Goal: Task Accomplishment & Management: Manage account settings

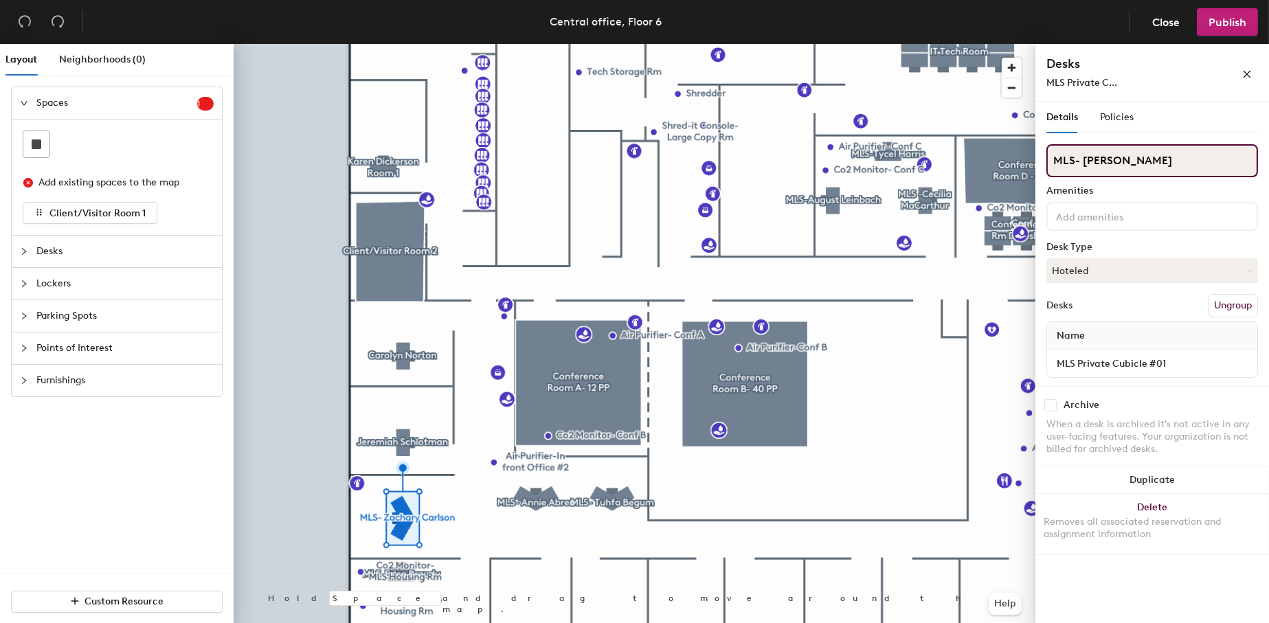
click at [1030, 158] on div "Layout Neighborhoods (0) Spaces 1 Add existing spaces to the map Client/Visitor…" at bounding box center [634, 336] width 1269 height 585
type input "Anna Sterling"
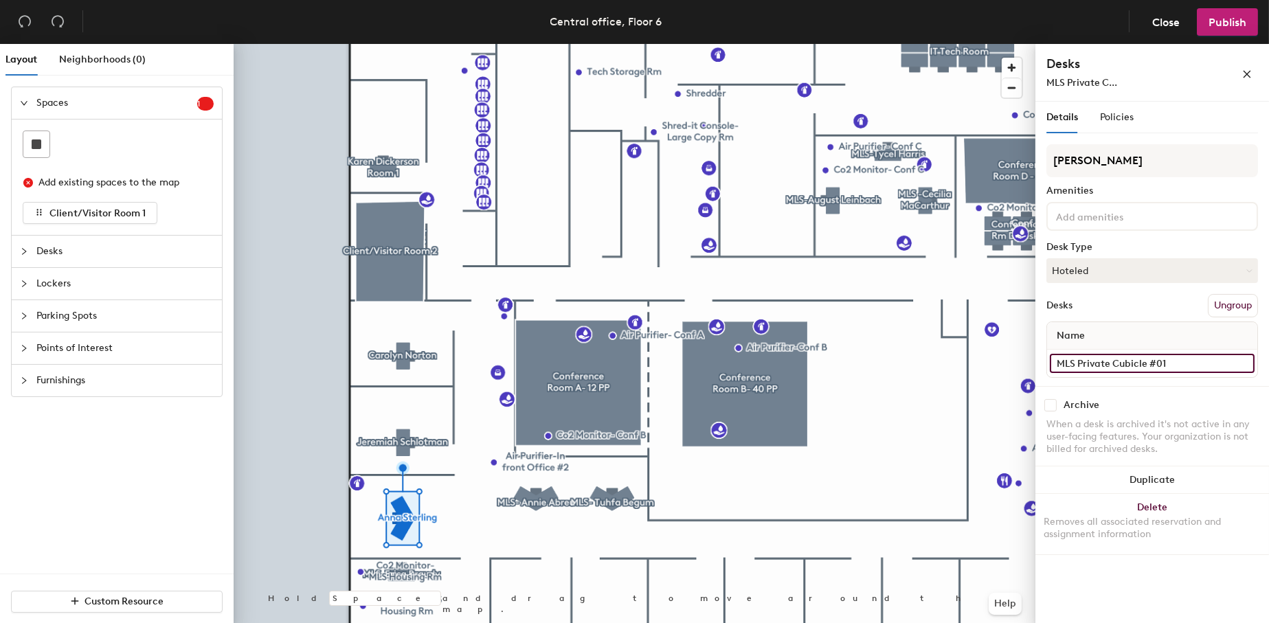
click at [1244, 359] on input "MLS Private Cubicle #01" at bounding box center [1152, 363] width 205 height 19
type input "Cubicle #25"
click at [1243, 362] on input "MLS Private Cubicle #02" at bounding box center [1152, 363] width 205 height 19
type input "Cubicle #26"
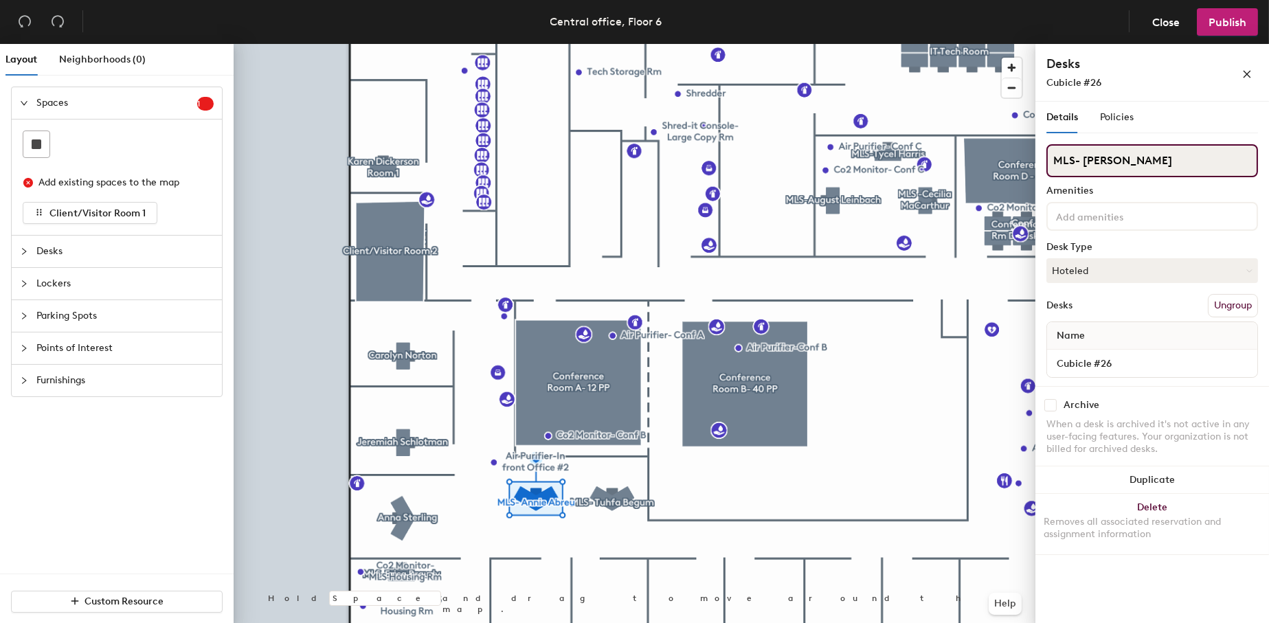
drag, startPoint x: 1161, startPoint y: 163, endPoint x: 1048, endPoint y: 164, distance: 113.4
click at [1048, 164] on input "MLS- Annie Abreu" at bounding box center [1152, 160] width 212 height 33
type input "Vacant temporarily"
click at [1032, 154] on div "Layout Neighborhoods (0) Spaces 1 Add existing spaces to the map Client/Visitor…" at bounding box center [634, 336] width 1269 height 585
type input "Vacant temporarily"
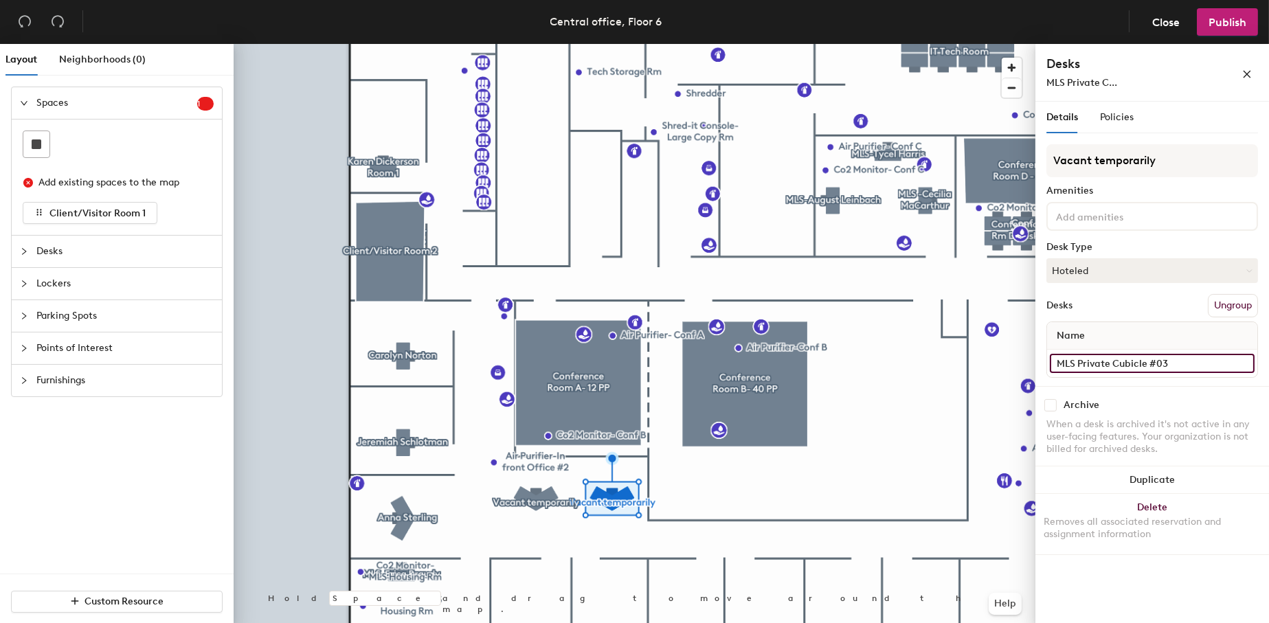
click at [1173, 359] on input "MLS Private Cubicle #03" at bounding box center [1152, 363] width 205 height 19
type input "Cubicle #25"
click at [1121, 367] on input "Cubicle #25" at bounding box center [1152, 363] width 205 height 19
click at [1113, 366] on input "Cubicle #25" at bounding box center [1152, 363] width 205 height 19
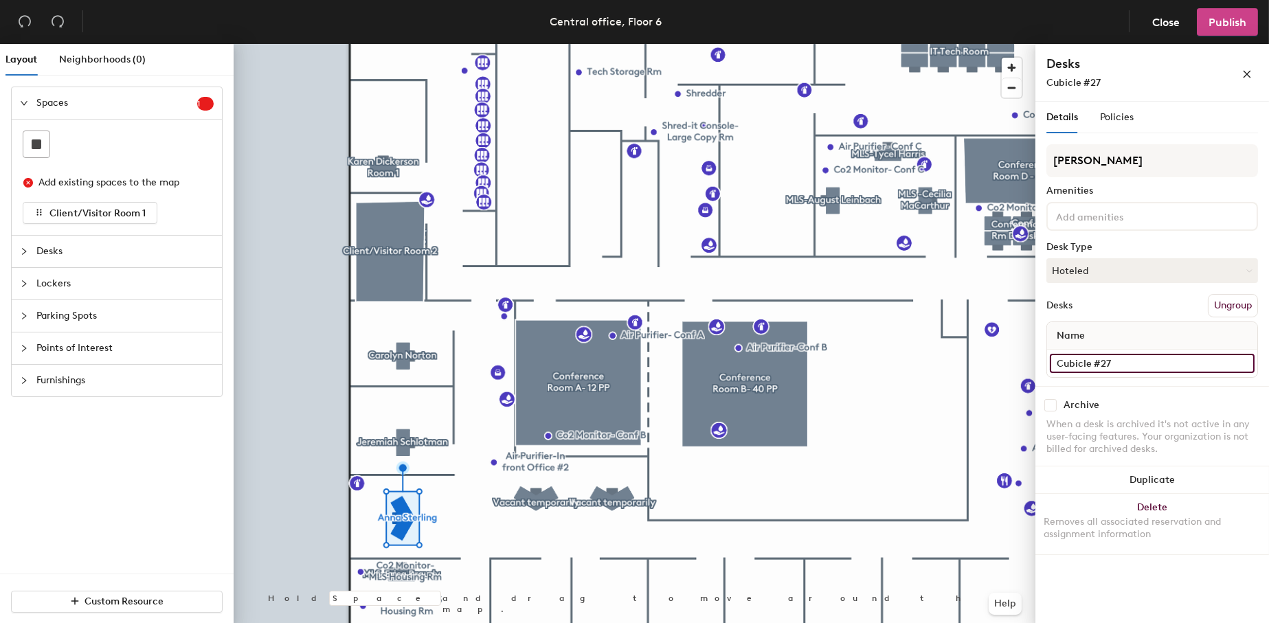
type input "Cubicle #27"
click at [1228, 20] on span "Publish" at bounding box center [1228, 22] width 38 height 13
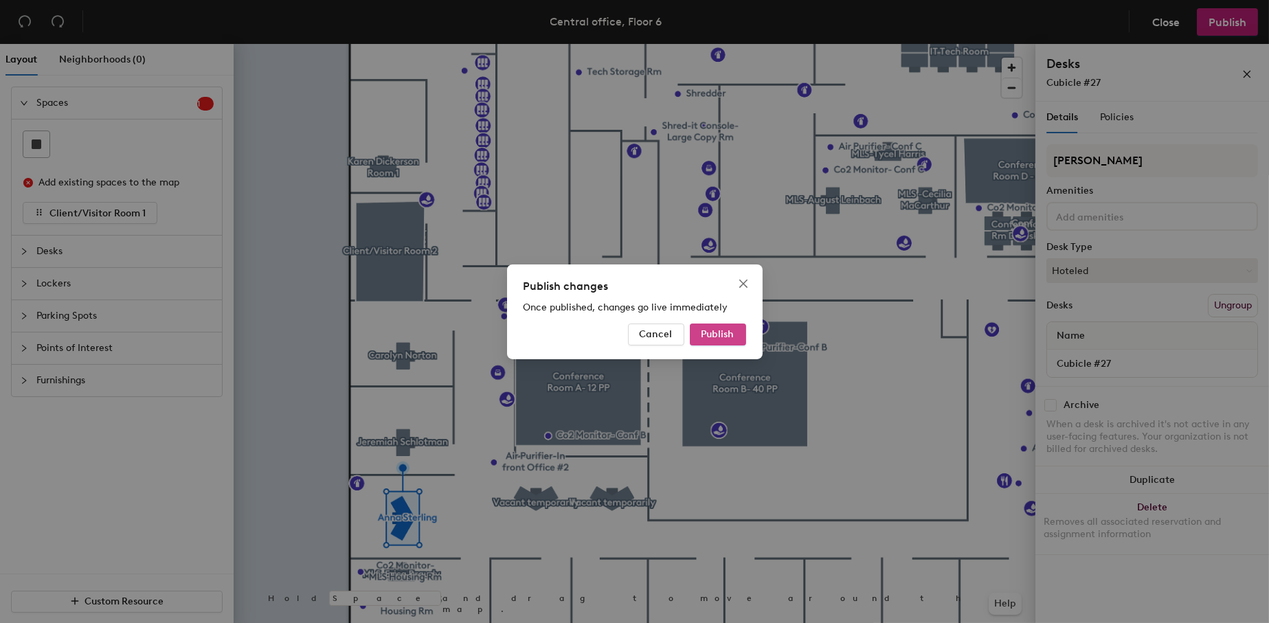
click at [723, 326] on button "Publish" at bounding box center [718, 335] width 56 height 22
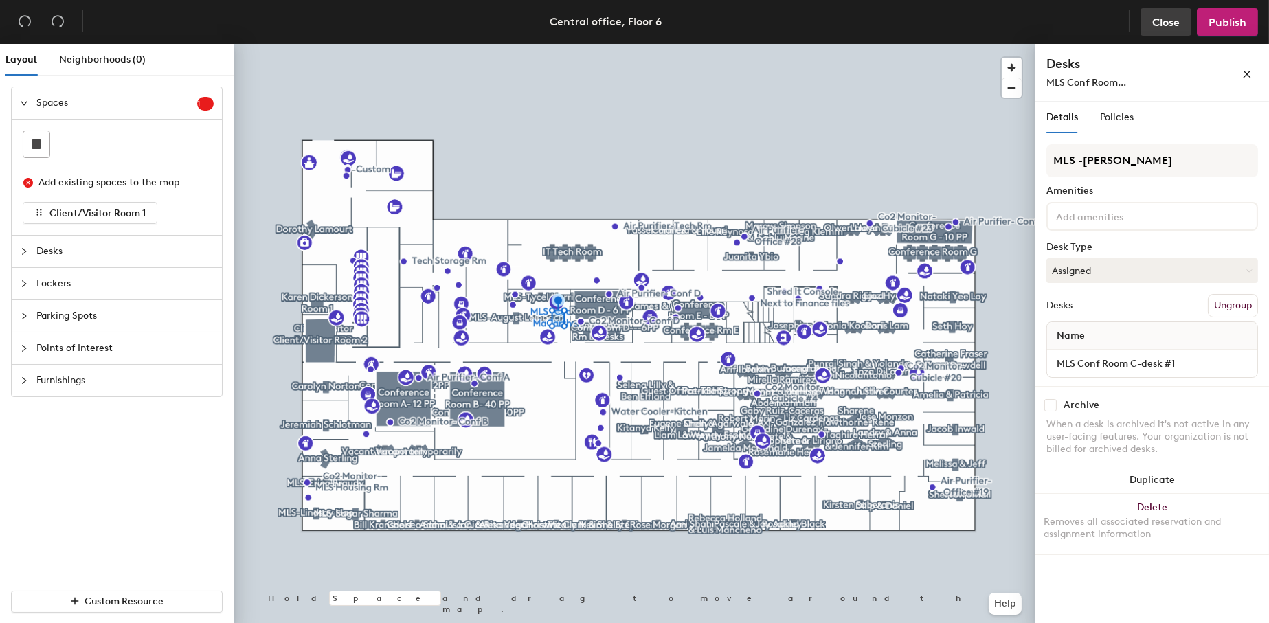
click at [1154, 19] on span "Close" at bounding box center [1165, 22] width 27 height 13
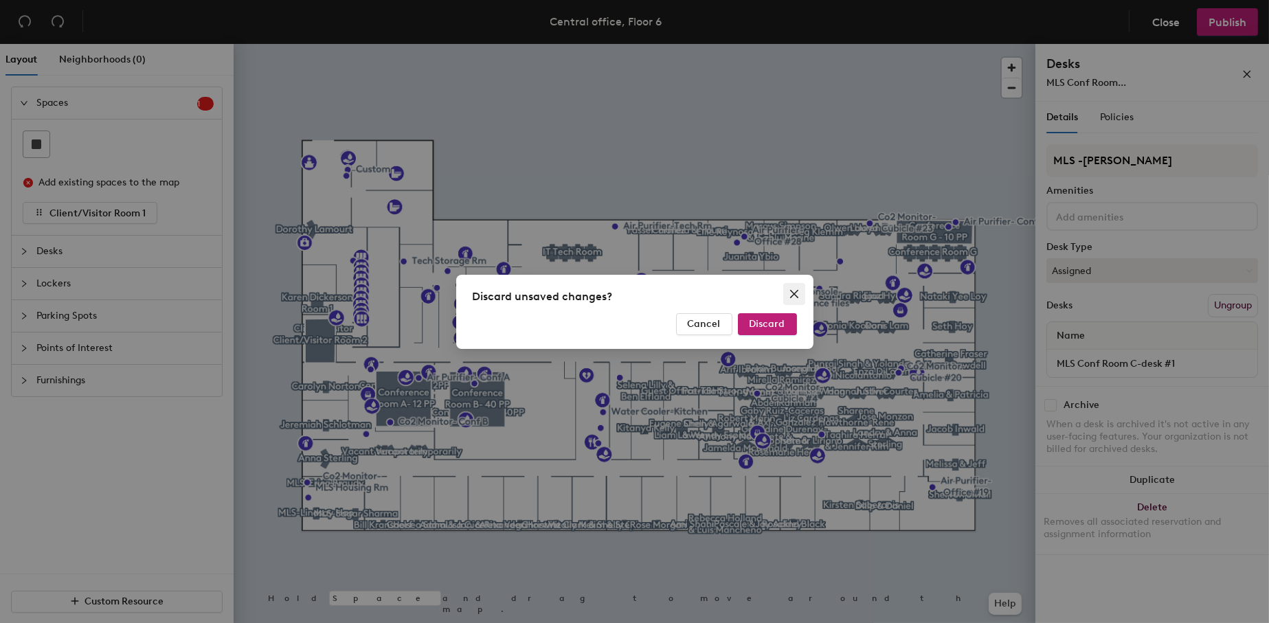
click at [796, 289] on icon "close" at bounding box center [794, 294] width 11 height 11
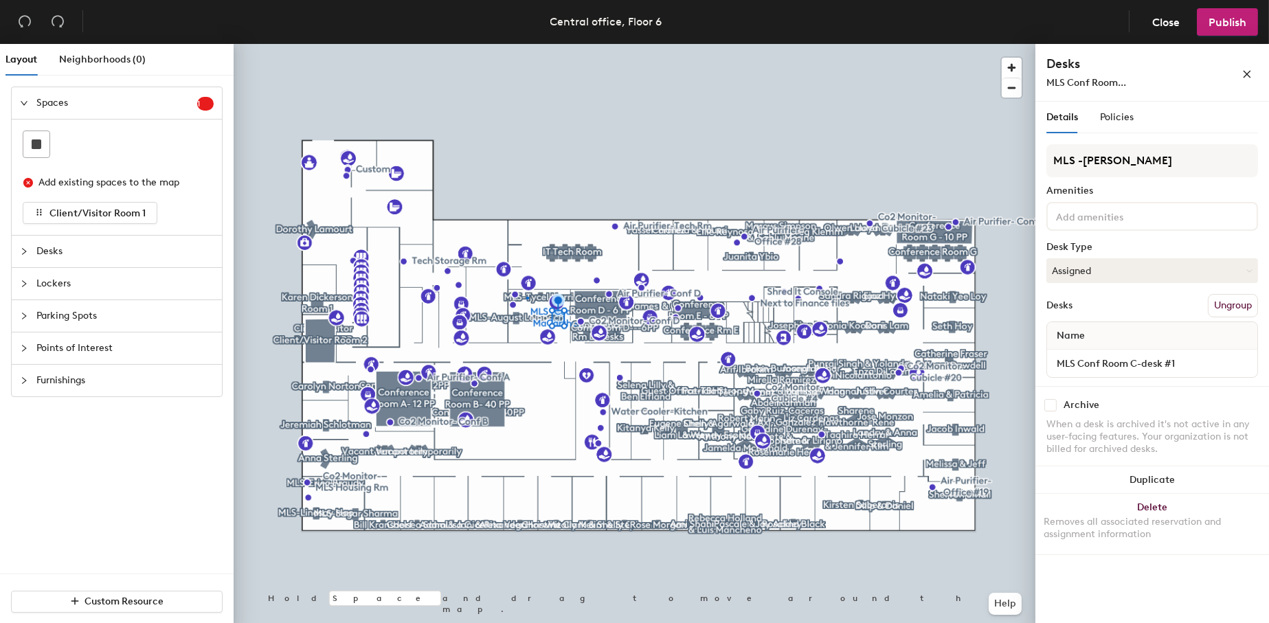
click at [528, 44] on div at bounding box center [635, 44] width 802 height 0
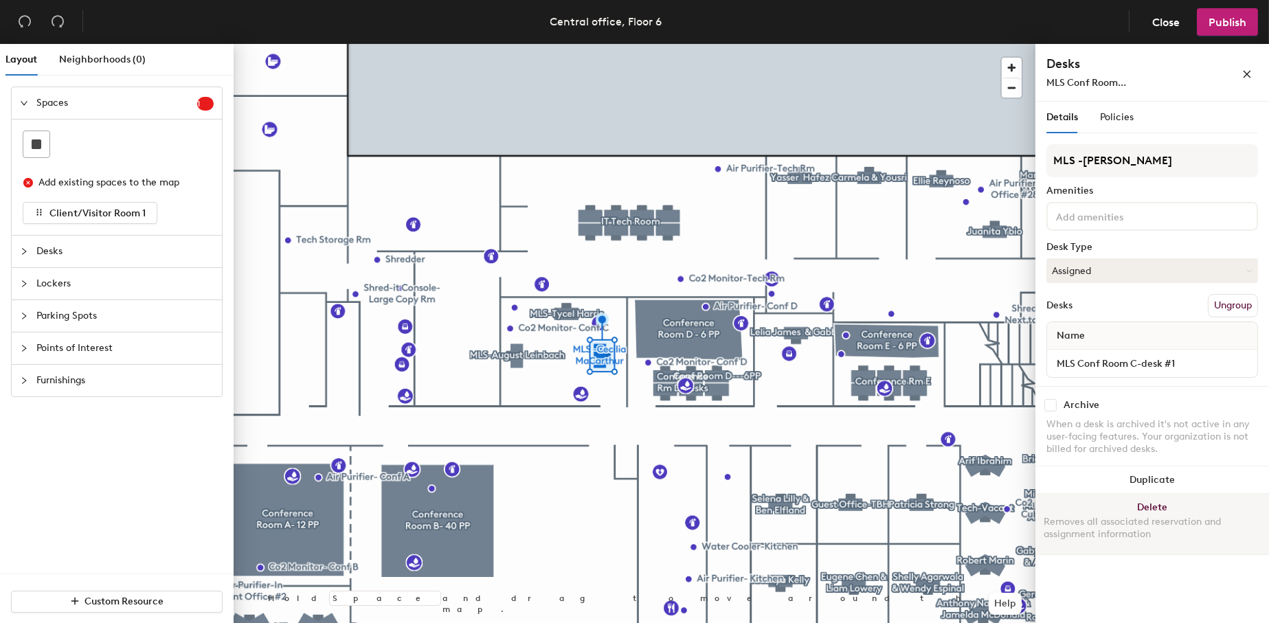
click at [1151, 502] on button "Delete Removes all associated reservation and assignment information" at bounding box center [1152, 524] width 234 height 60
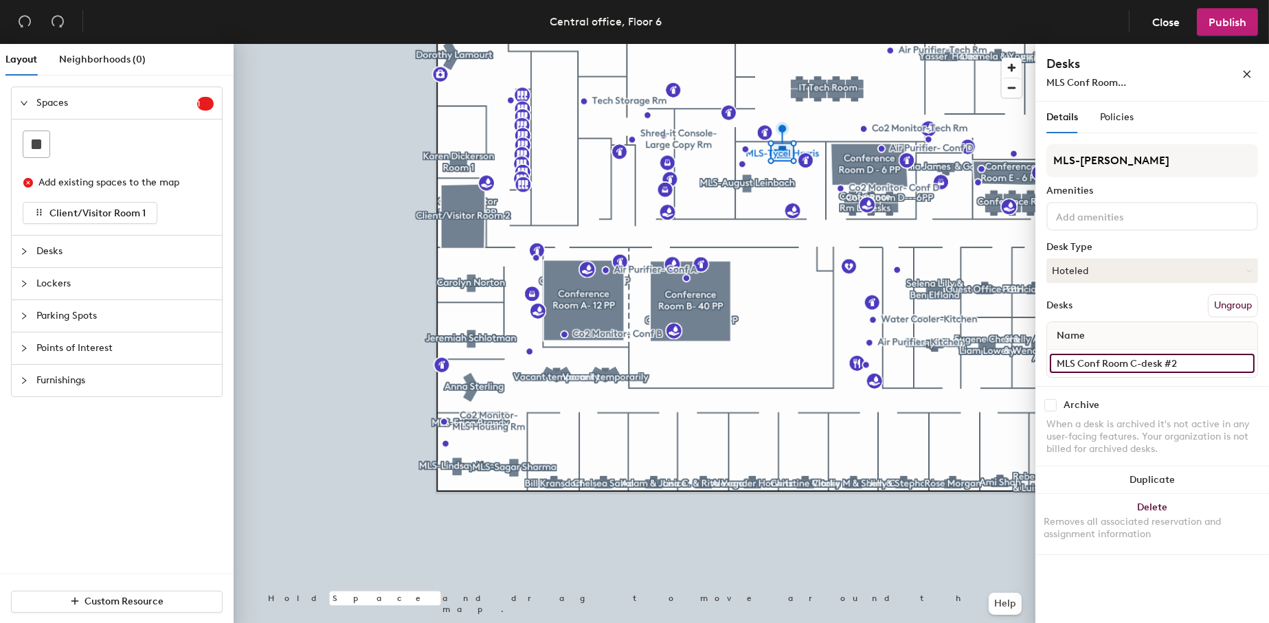
click at [1244, 361] on input "MLS Conf Room C-desk #2" at bounding box center [1152, 363] width 205 height 19
type input "Office #39"
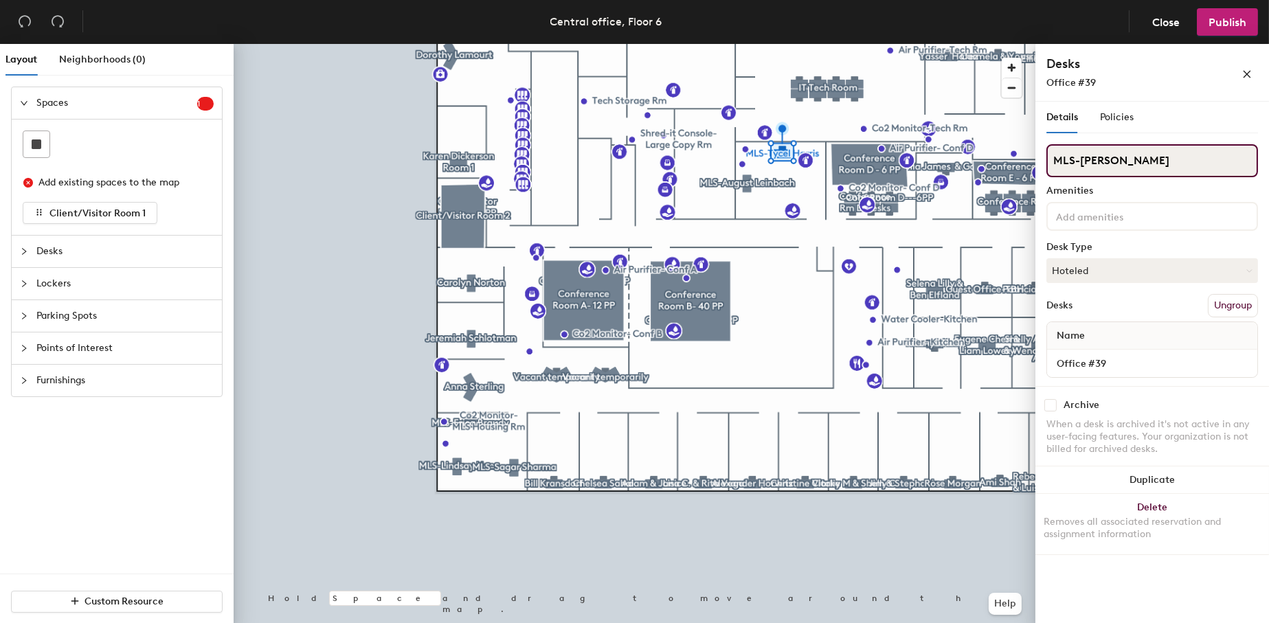
drag, startPoint x: 1141, startPoint y: 162, endPoint x: 1045, endPoint y: 164, distance: 96.2
click at [1045, 164] on div "Details Policies MLS-[PERSON_NAME] Amenities Desk Type Hoteled Desks Ungroup Na…" at bounding box center [1152, 365] width 234 height 527
type input "Desk 1"
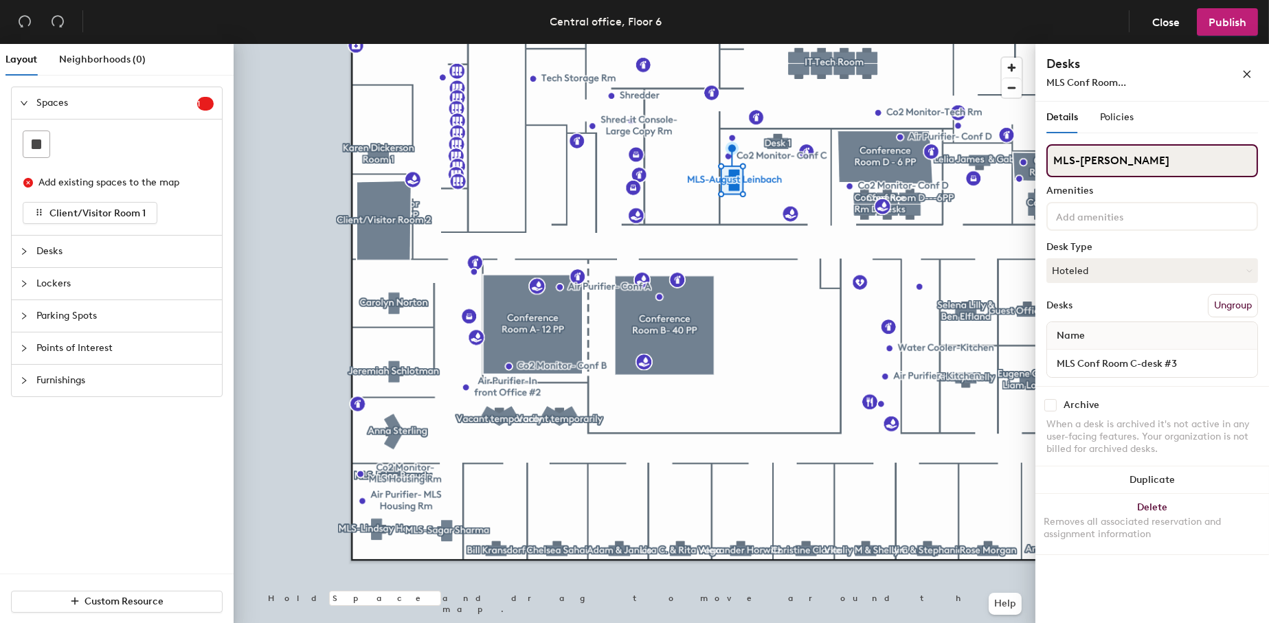
drag, startPoint x: 1167, startPoint y: 159, endPoint x: 1036, endPoint y: 157, distance: 131.2
click at [1036, 157] on div "Details Policies MLS-[PERSON_NAME] Amenities Desk Type Hoteled Desks Ungroup Na…" at bounding box center [1152, 365] width 234 height 527
type input "Desk 2"
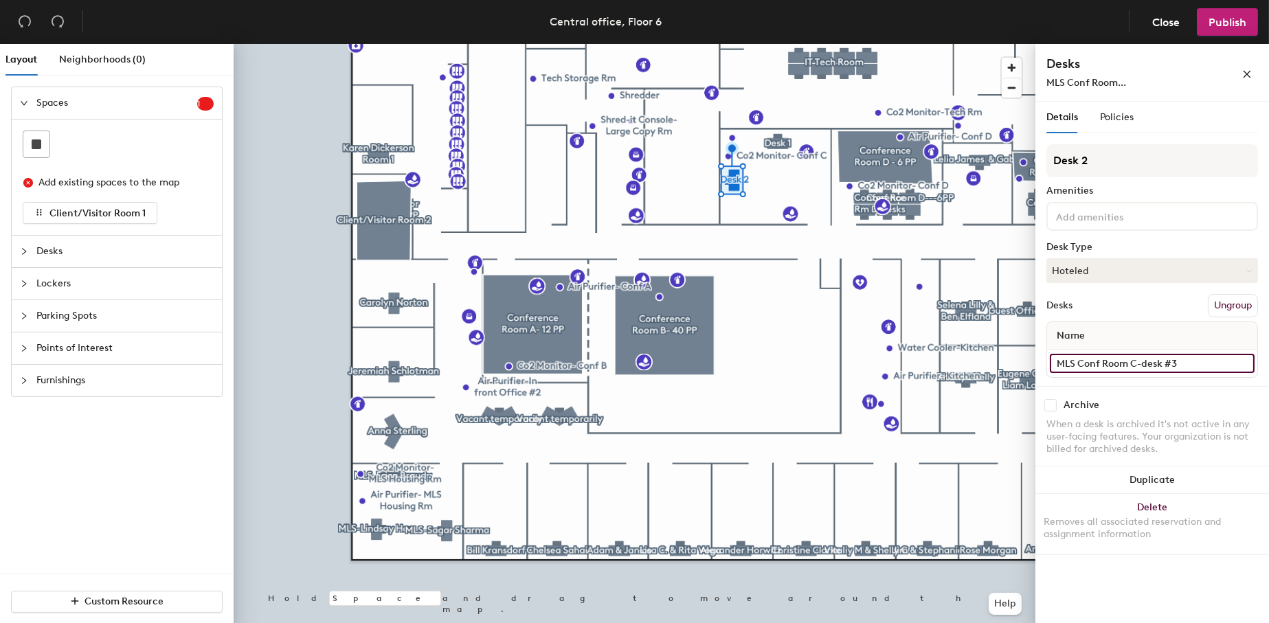
click at [1177, 365] on input "MLS Conf Room C-desk #3" at bounding box center [1152, 363] width 205 height 19
type input "OFfice #39"
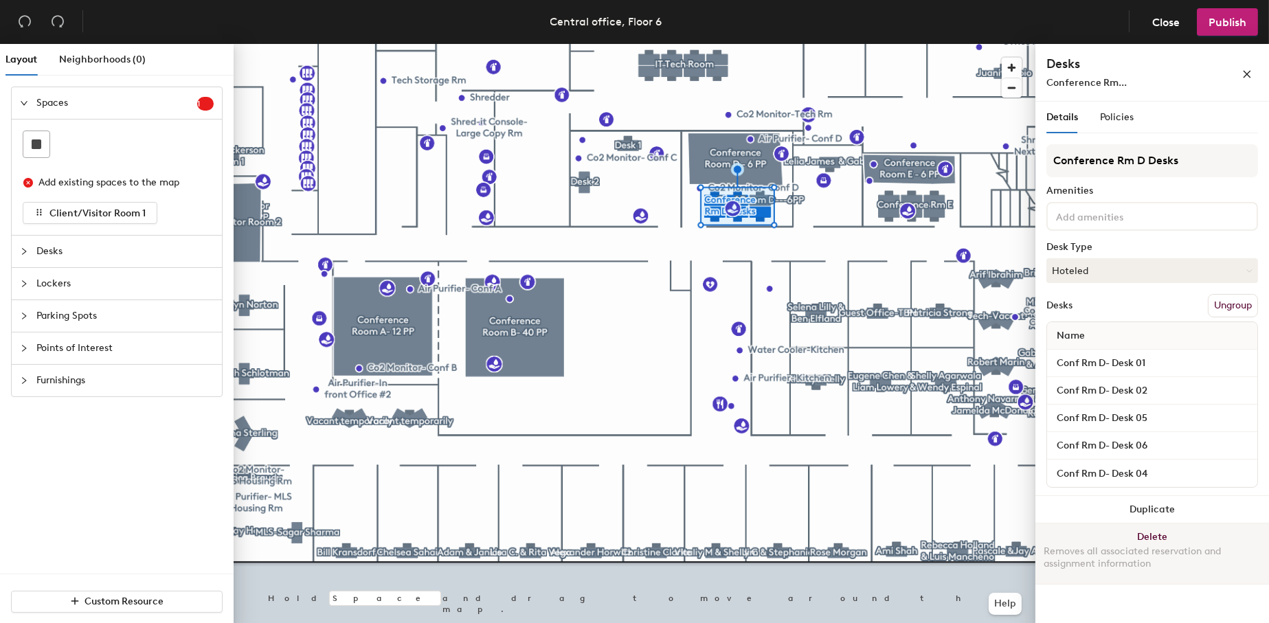
click at [1151, 533] on button "Delete Removes all associated reservation and assignment information" at bounding box center [1152, 554] width 234 height 60
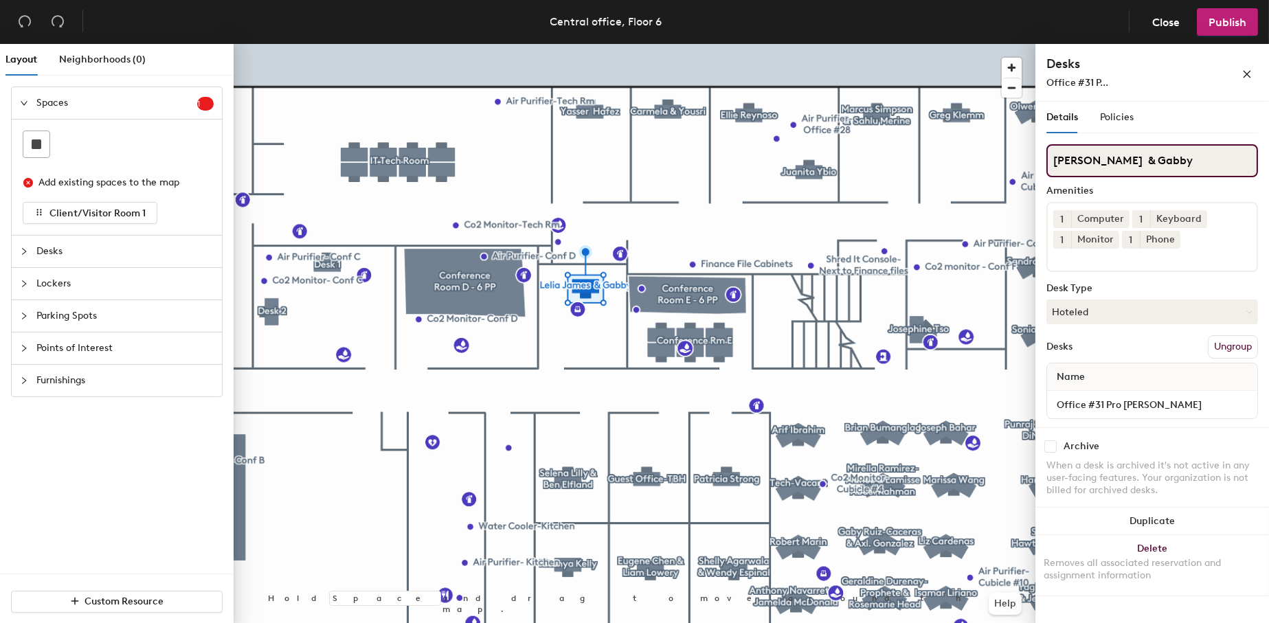
drag, startPoint x: 1167, startPoint y: 162, endPoint x: 1146, endPoint y: 164, distance: 20.7
click at [1131, 164] on input "Lelia James & Gabby" at bounding box center [1152, 160] width 212 height 33
type input "Lelia James & Suzanne Tomatore"
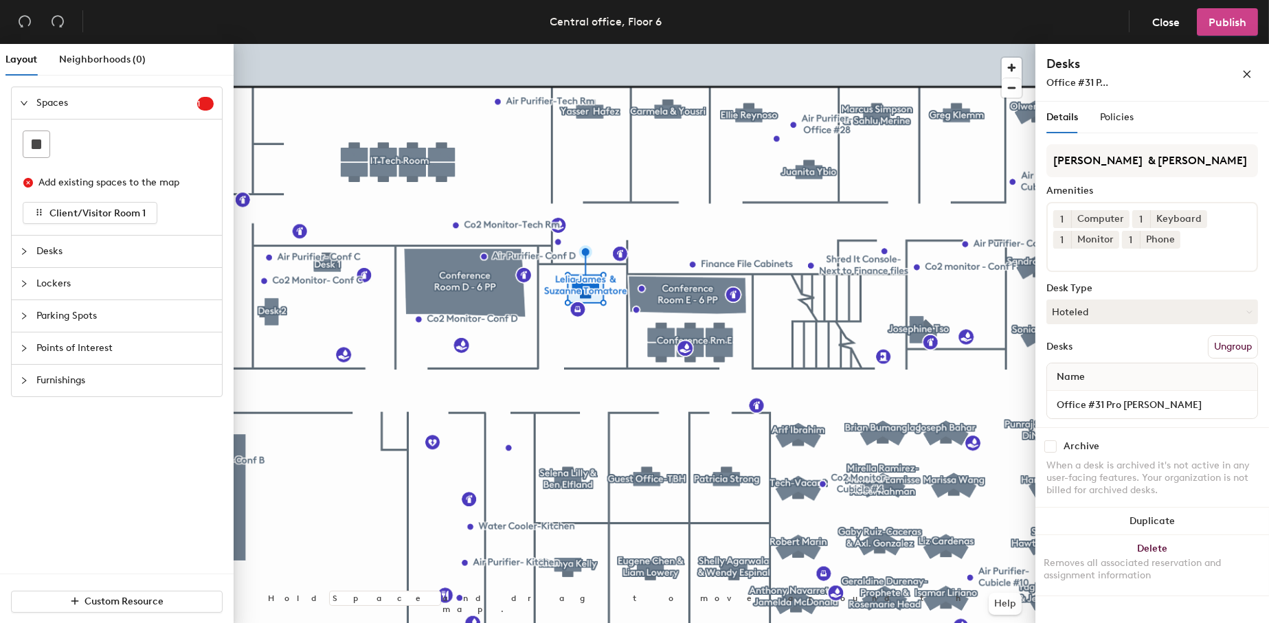
click at [1219, 26] on span "Publish" at bounding box center [1228, 22] width 38 height 13
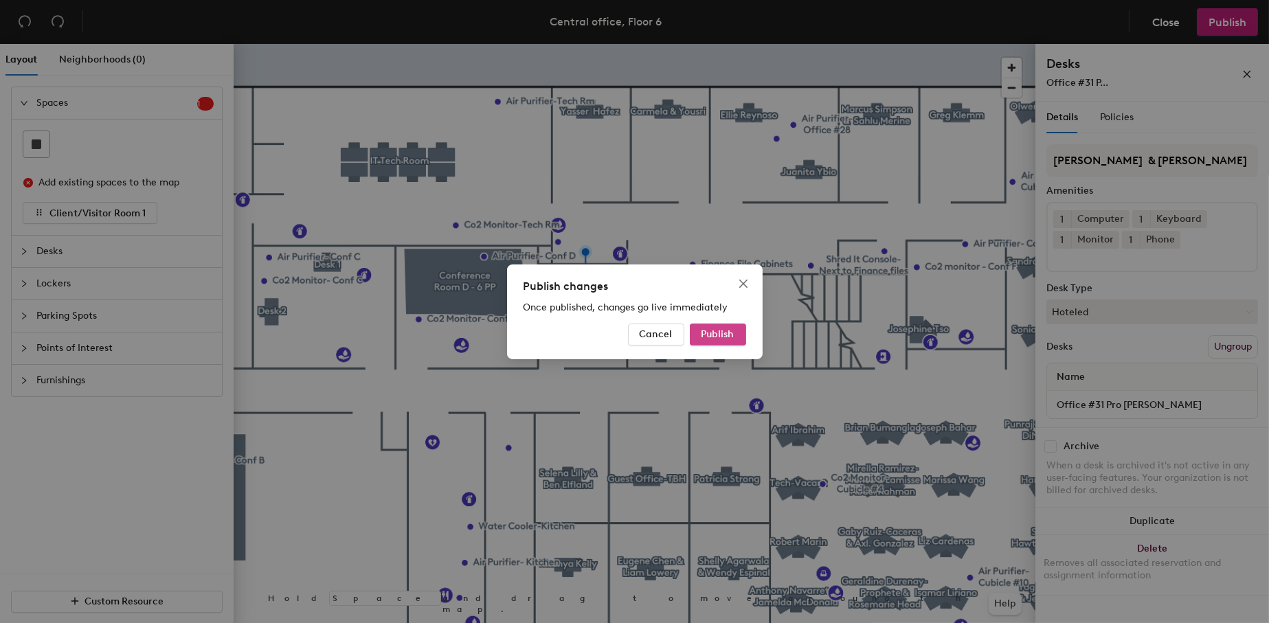
click at [719, 337] on span "Publish" at bounding box center [717, 334] width 33 height 12
